Goal: Book appointment/travel/reservation

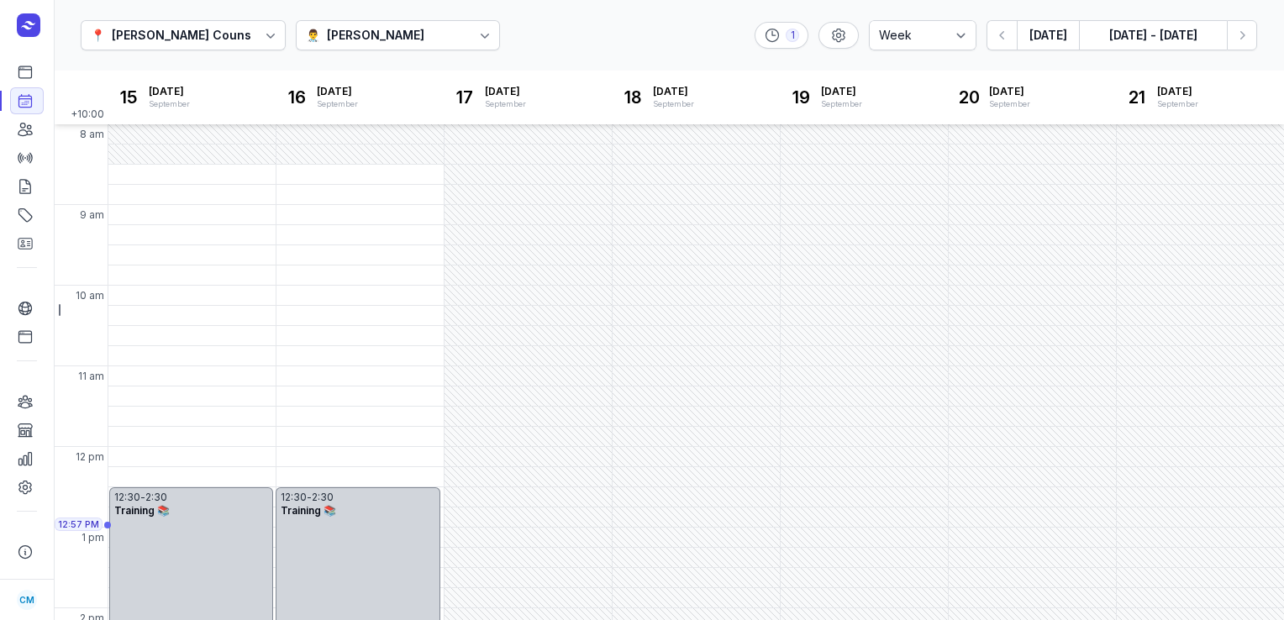
select select "week"
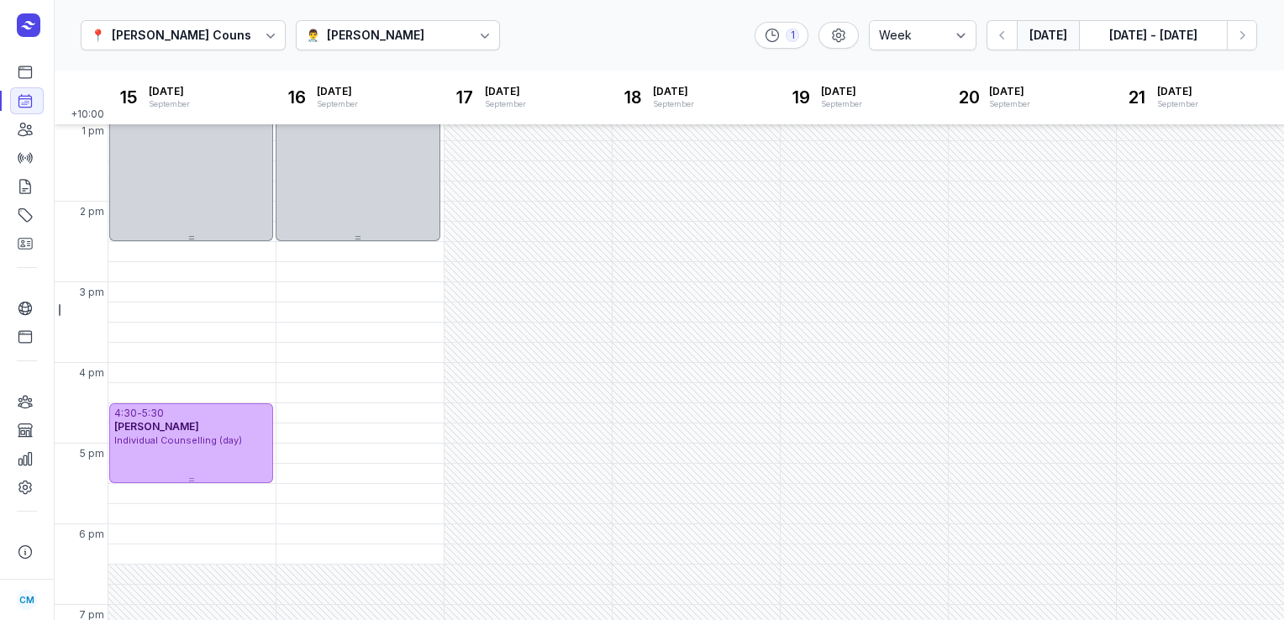
click at [1059, 44] on button "[DATE]" at bounding box center [1048, 35] width 62 height 30
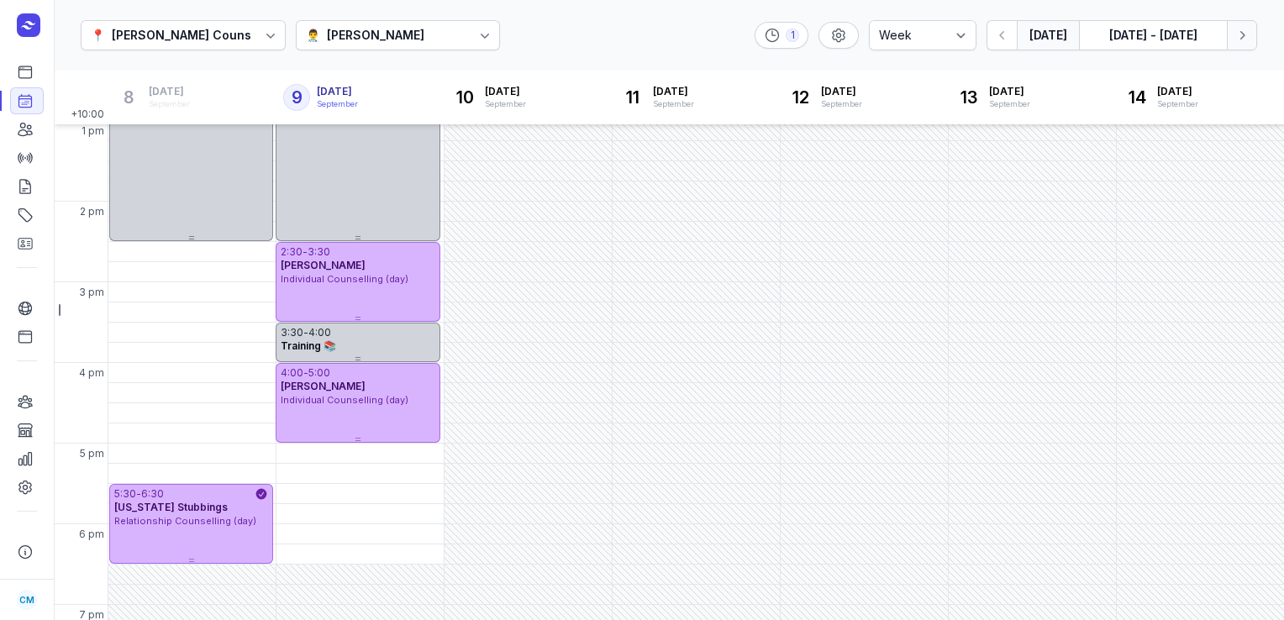
click at [1237, 45] on button "Next week" at bounding box center [1242, 35] width 30 height 30
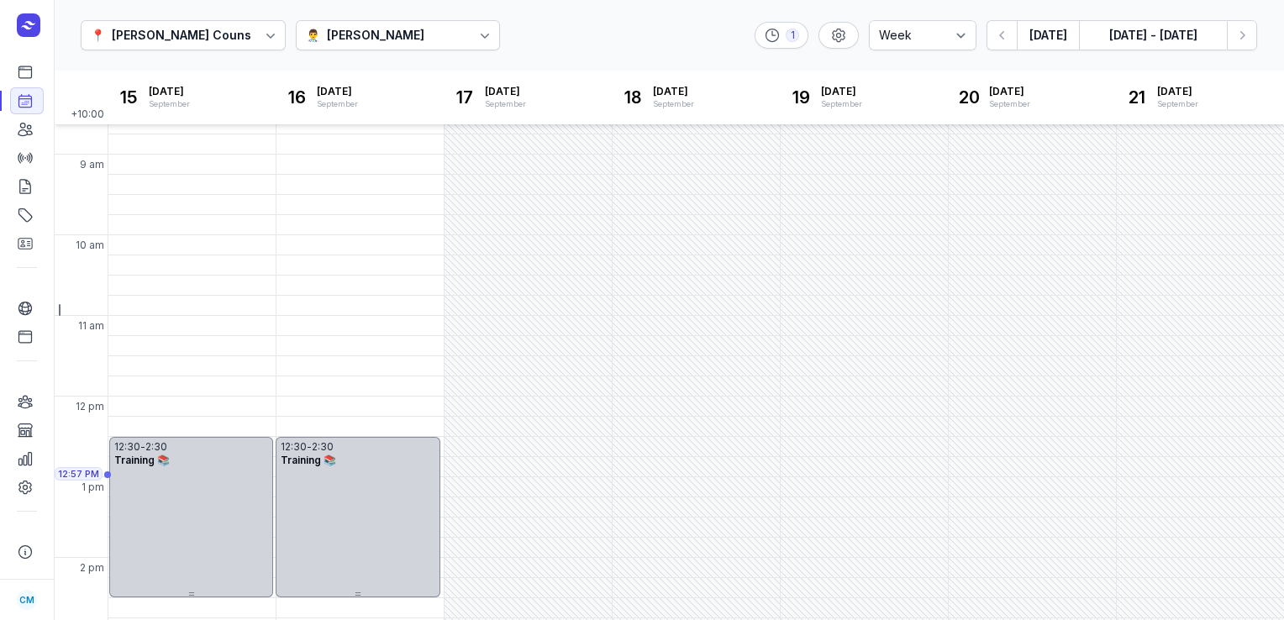
scroll to position [47, 0]
click at [1246, 43] on icon "button" at bounding box center [1242, 35] width 17 height 17
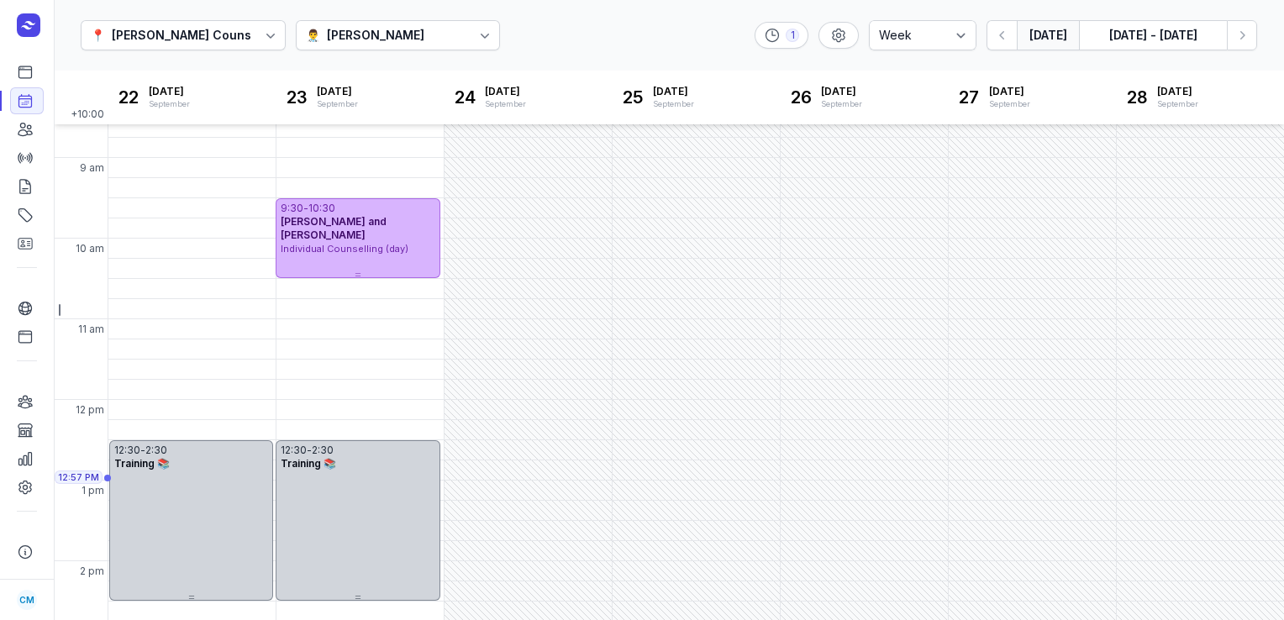
click at [1055, 27] on button "[DATE]" at bounding box center [1048, 35] width 62 height 30
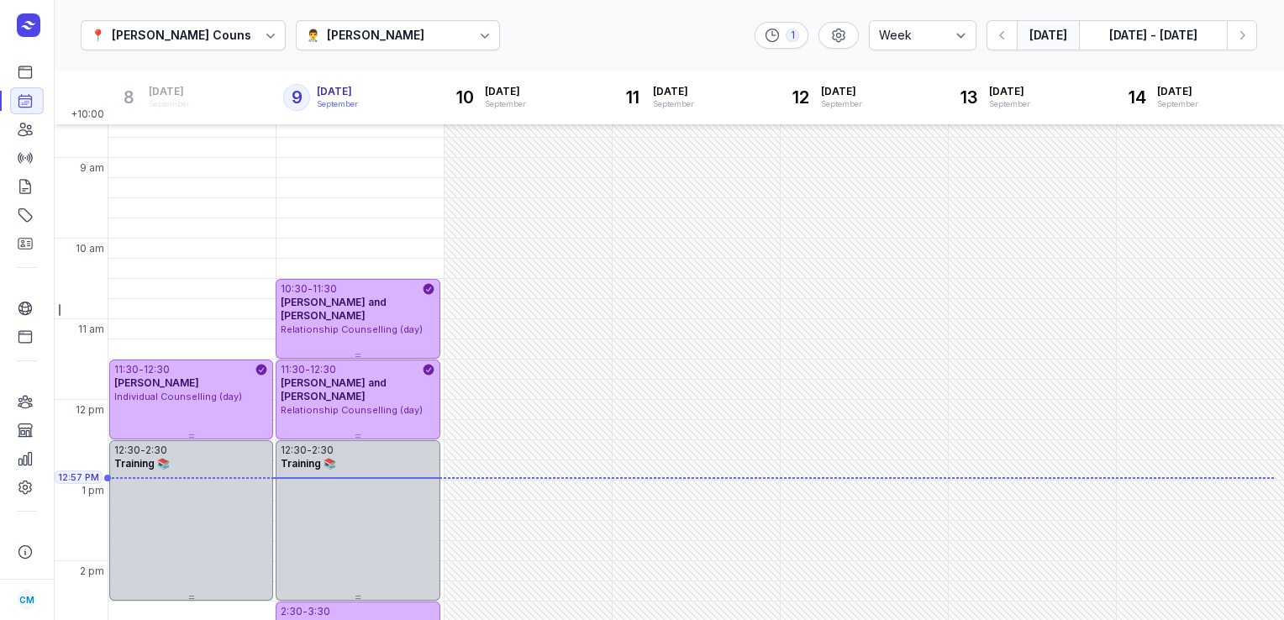
click at [407, 35] on div "[PERSON_NAME]" at bounding box center [375, 35] width 97 height 20
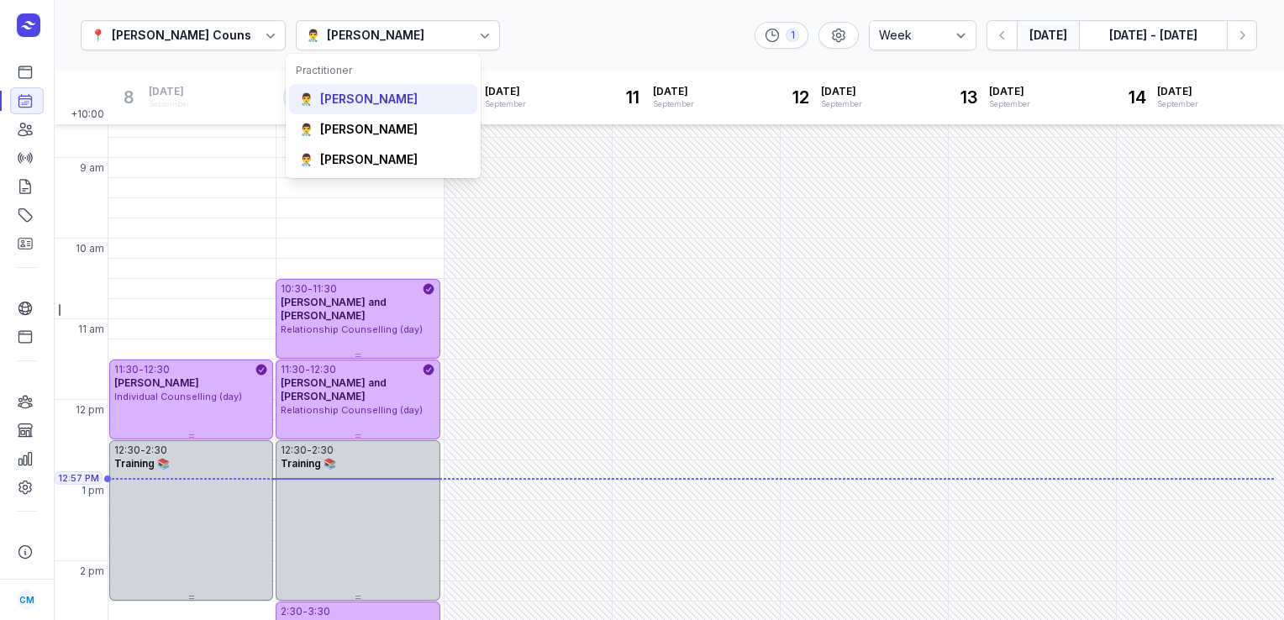
click at [366, 106] on div "[PERSON_NAME]" at bounding box center [368, 99] width 97 height 17
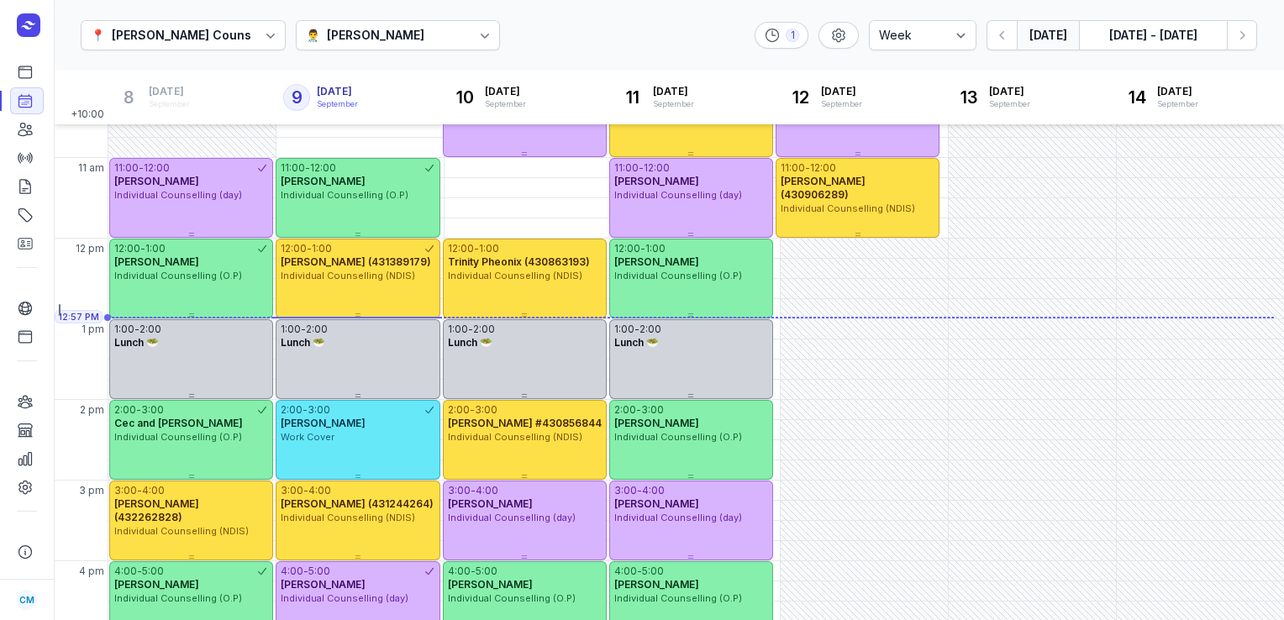
scroll to position [148, 0]
